Goal: Transaction & Acquisition: Purchase product/service

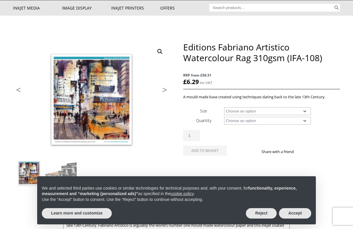
click at [247, 116] on td "Choose an option 15m 25 Sheets 5 Sheet Test Pack Clear" at bounding box center [282, 121] width 116 height 10
click at [246, 112] on select "Choose an option A4 Sheet A3 Sheet A3+ Sheet A2 Sheet 17" Wide Roll 24" Wide Ro…" at bounding box center [267, 111] width 87 height 8
select select "a4-sheet"
click at [246, 121] on select "Choose an option 25 Sheets 5 Sheet Test Pack" at bounding box center [267, 121] width 87 height 8
select select "25-sheets"
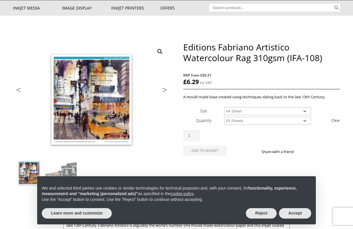
select select "a4-sheet"
select select "25-sheets"
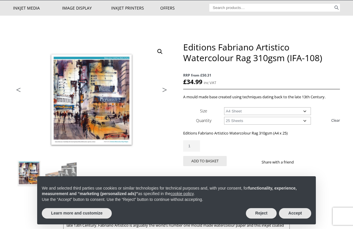
click at [242, 122] on select "Choose an option 25 Sheets 5 Sheet Test Pack" at bounding box center [267, 121] width 87 height 8
click at [234, 114] on select "Choose an option A4 Sheet A3 Sheet A3+ Sheet A2 Sheet" at bounding box center [267, 111] width 87 height 8
select select "a2-sheet"
